Goal: Task Accomplishment & Management: Complete application form

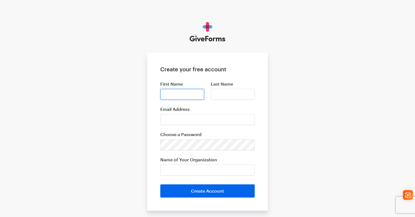
click at [169, 92] on input "First Name" at bounding box center [182, 94] width 44 height 11
type input "farah"
type input "tell"
type input "NA"
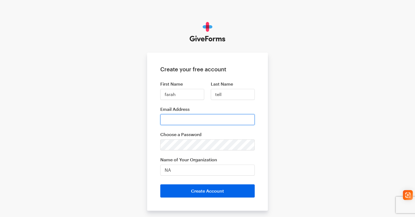
click at [191, 121] on input "Email Address" at bounding box center [207, 119] width 94 height 11
type input "[EMAIL_ADDRESS][DOMAIN_NAME]"
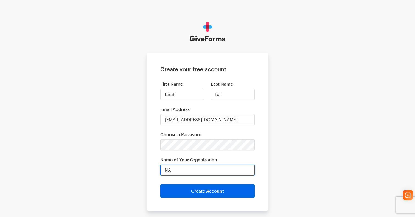
click at [189, 170] on input "NA" at bounding box center [207, 170] width 94 height 11
click at [151, 167] on form "Create your free account First Name farah Last Name tell Email Address [EMAIL_A…" at bounding box center [207, 132] width 121 height 158
click at [208, 151] on form "Create your free account First Name farah Last Name tell Email Address [EMAIL_A…" at bounding box center [207, 132] width 121 height 158
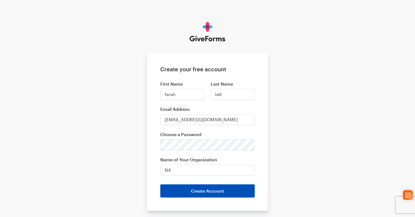
click at [206, 189] on button "Create Account" at bounding box center [207, 190] width 94 height 13
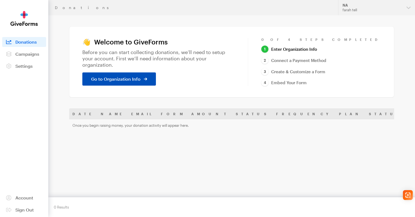
click at [130, 78] on span "Go to Organization Info" at bounding box center [115, 79] width 49 height 7
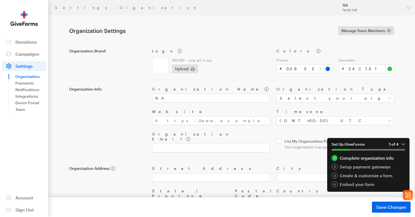
scroll to position [22, 0]
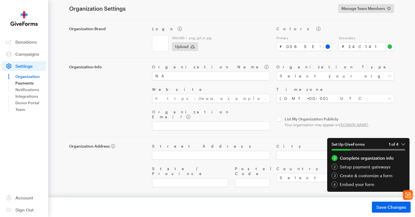
click at [29, 84] on link "Payments" at bounding box center [30, 83] width 31 height 7
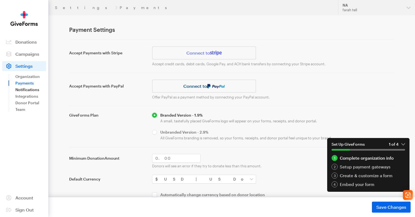
click at [32, 89] on link "Notifications" at bounding box center [30, 89] width 31 height 7
